Goal: Task Accomplishment & Management: Manage account settings

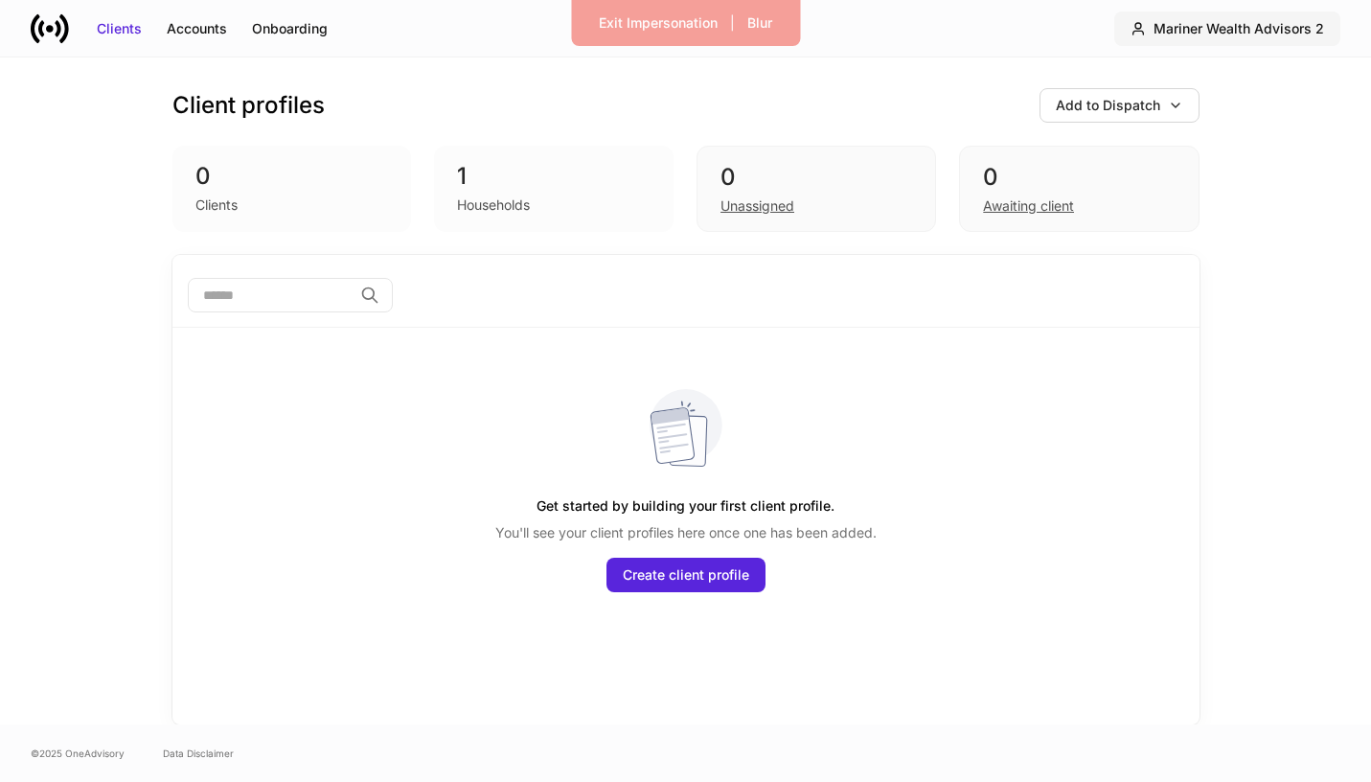
click at [1289, 12] on button "Mariner Wealth Advisors 2" at bounding box center [1227, 28] width 226 height 34
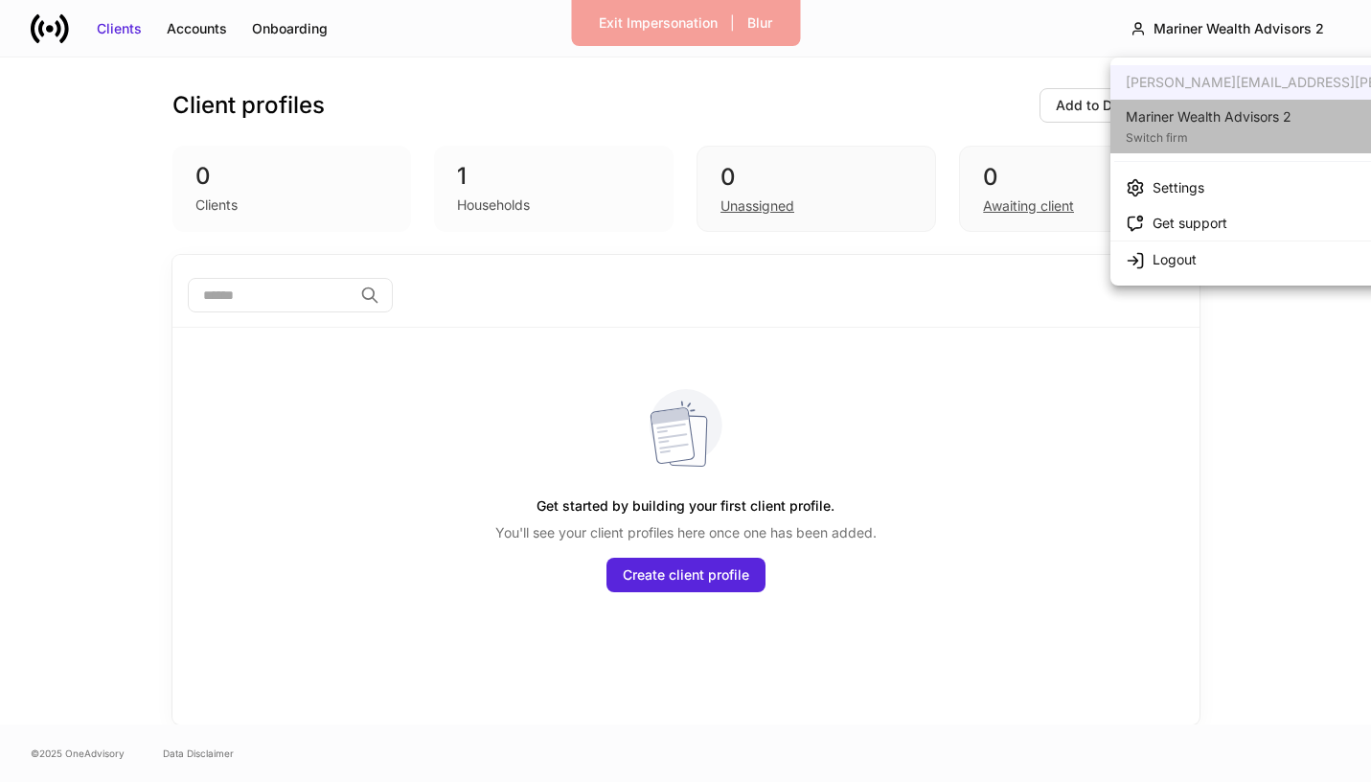
click at [1275, 120] on div "Mariner Wealth Advisors 2" at bounding box center [1209, 116] width 166 height 19
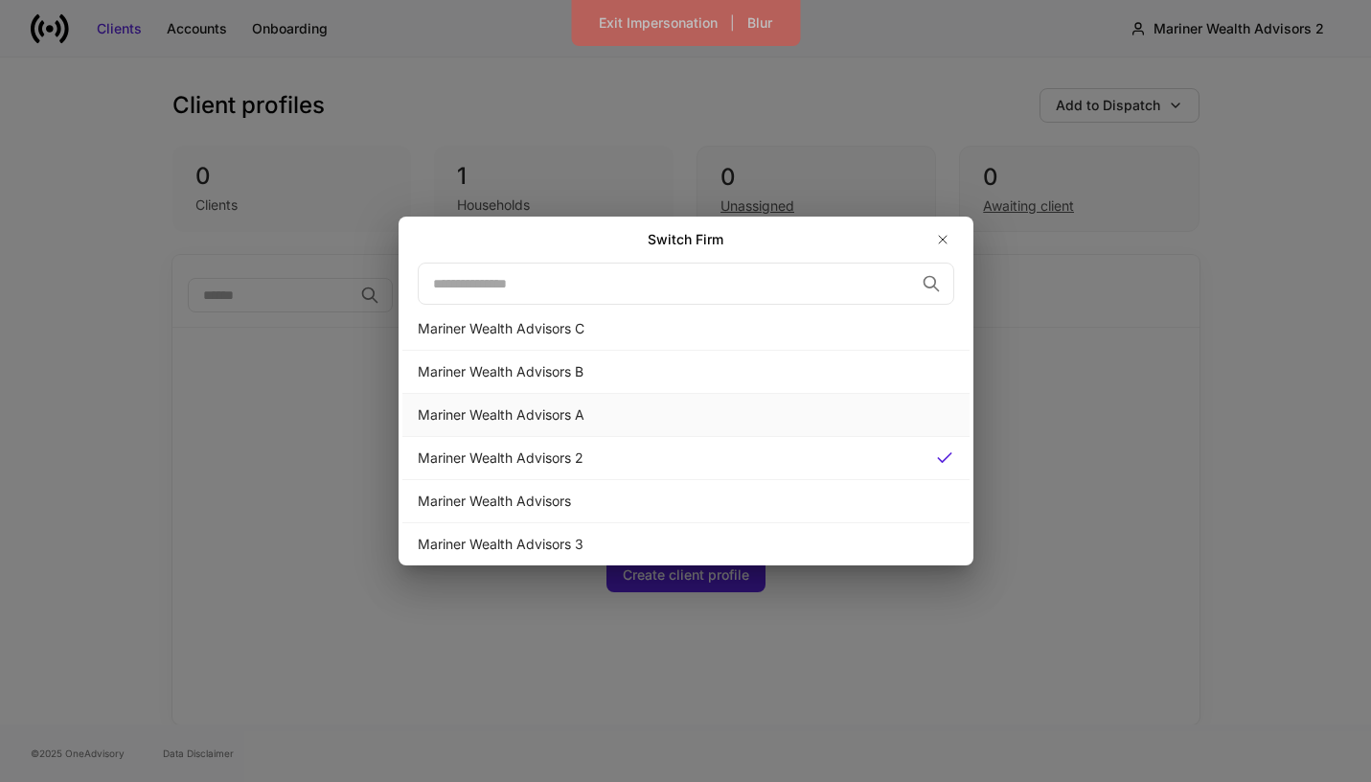
click at [778, 415] on div "Mariner Wealth Advisors A" at bounding box center [686, 414] width 536 height 19
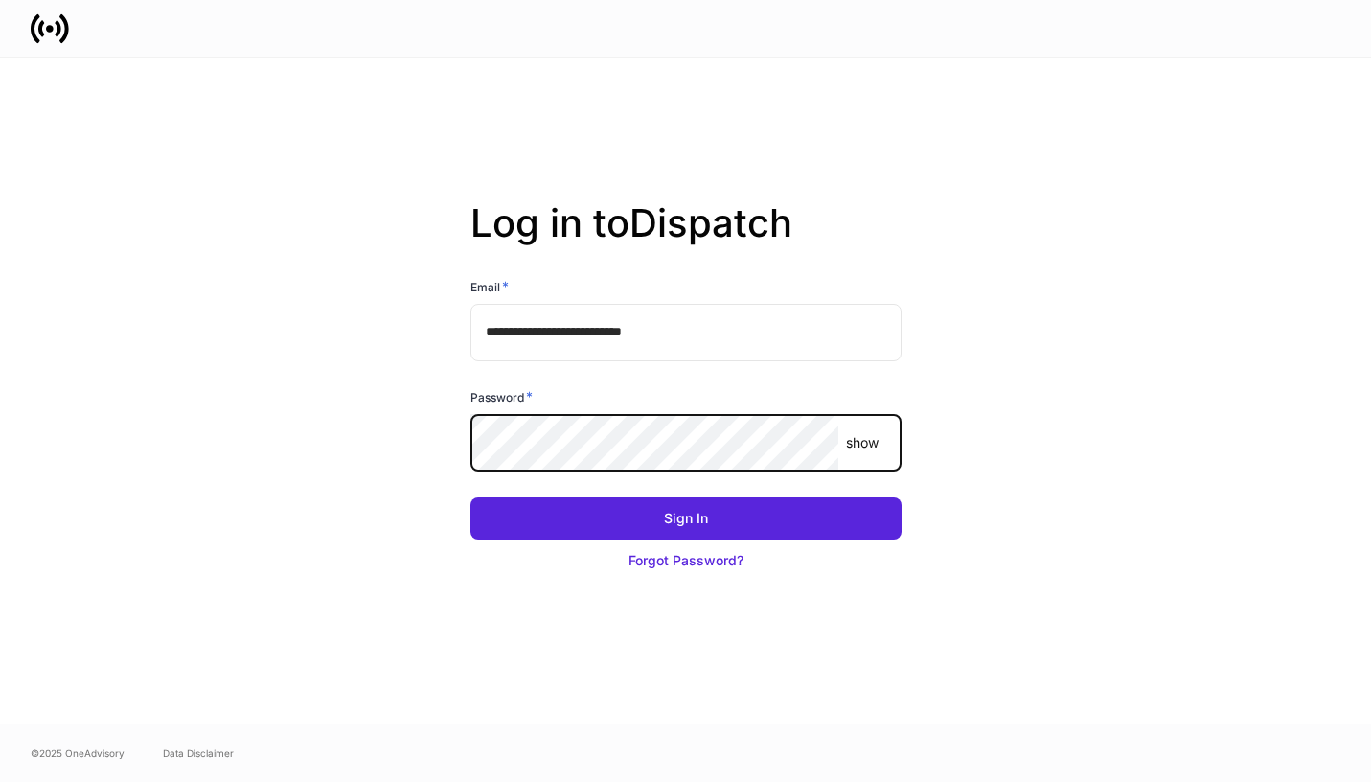
type input "**********"
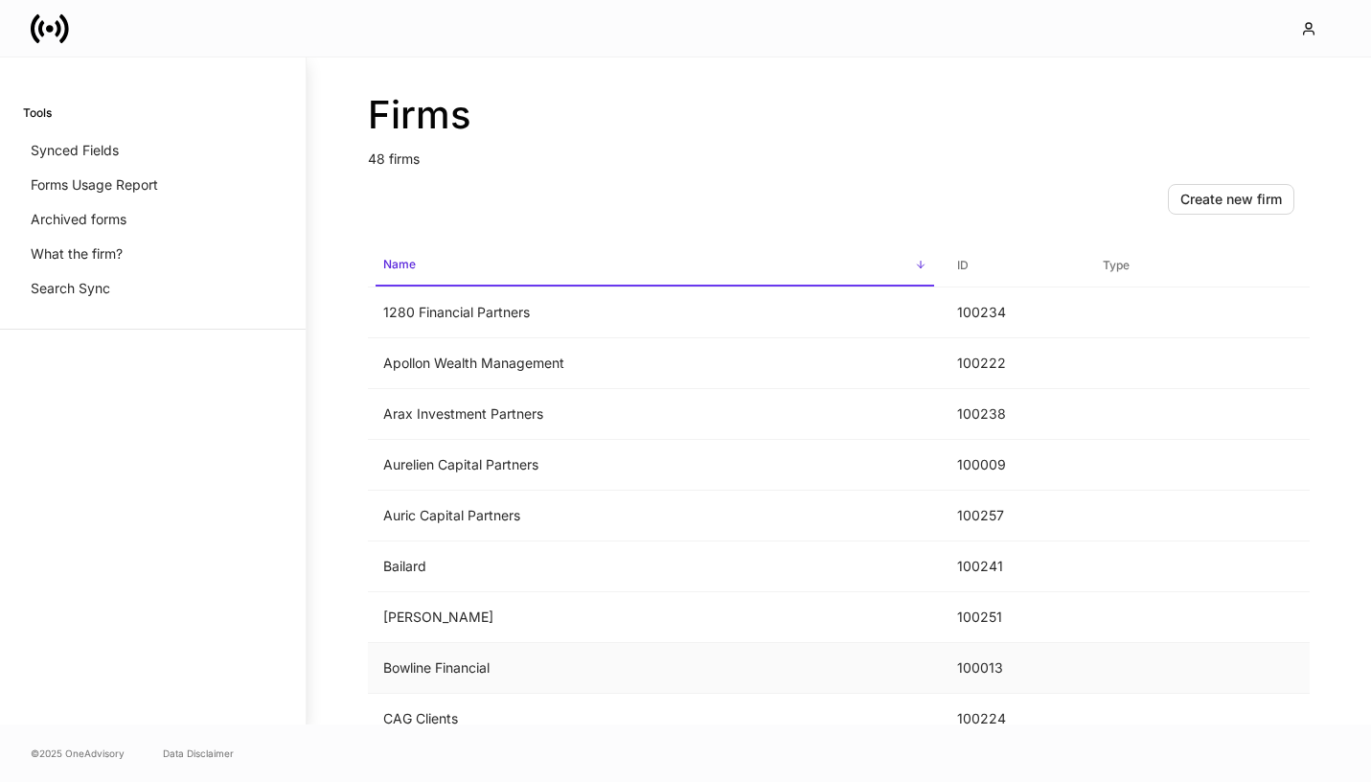
click at [618, 672] on td "Bowline Financial" at bounding box center [655, 668] width 574 height 51
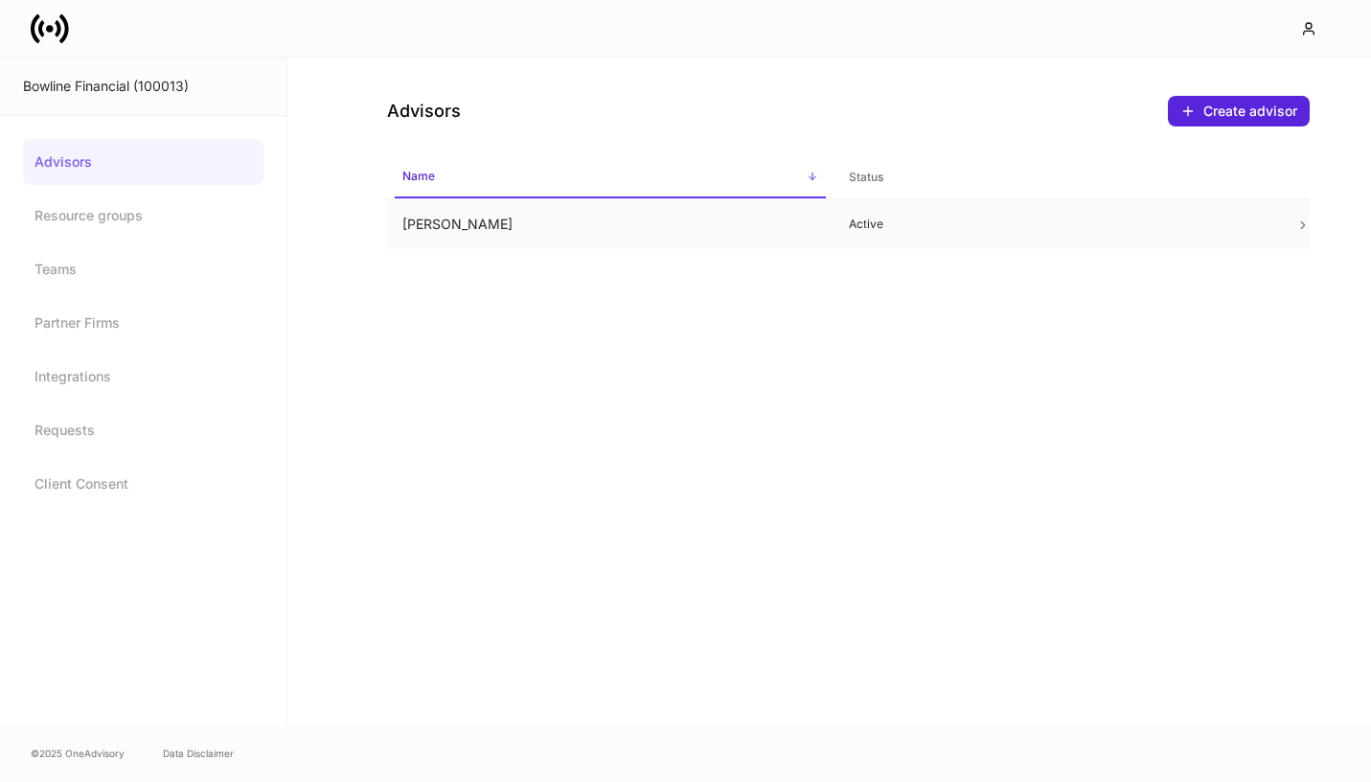
click at [632, 235] on td "John Herbert" at bounding box center [610, 224] width 446 height 51
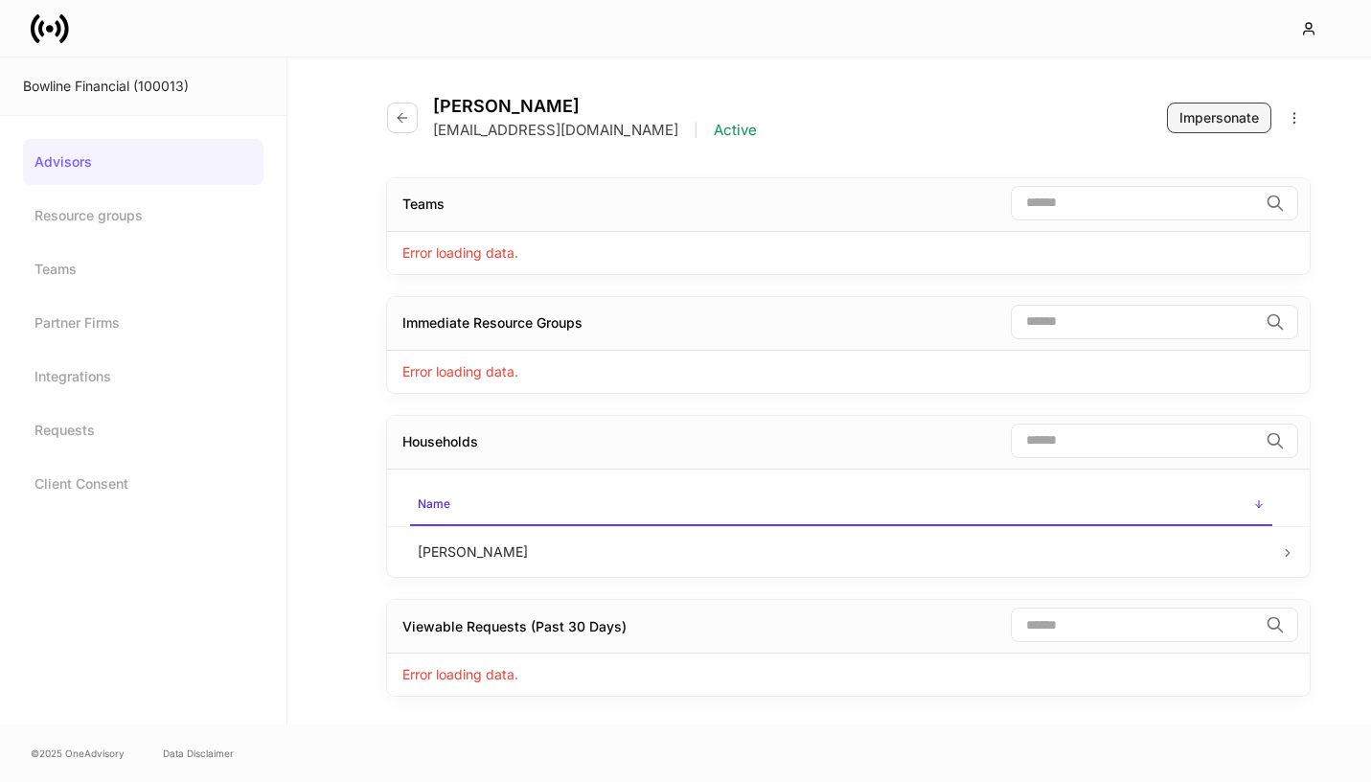
click at [1217, 117] on div "Impersonate" at bounding box center [1219, 117] width 80 height 19
